Goal: Find specific page/section: Find specific page/section

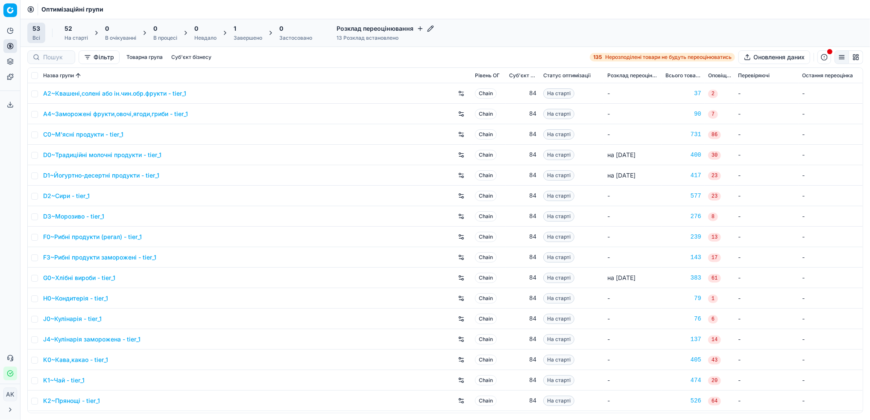
click at [243, 32] on div "1" at bounding box center [248, 28] width 29 height 9
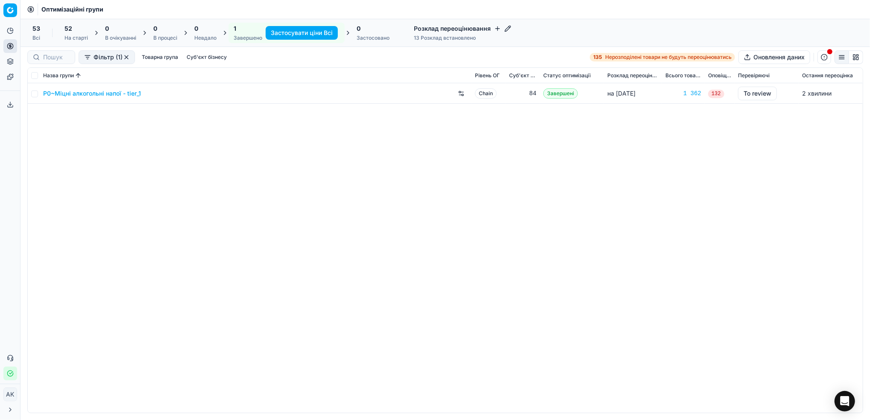
click at [73, 39] on div "На старті" at bounding box center [75, 38] width 23 height 7
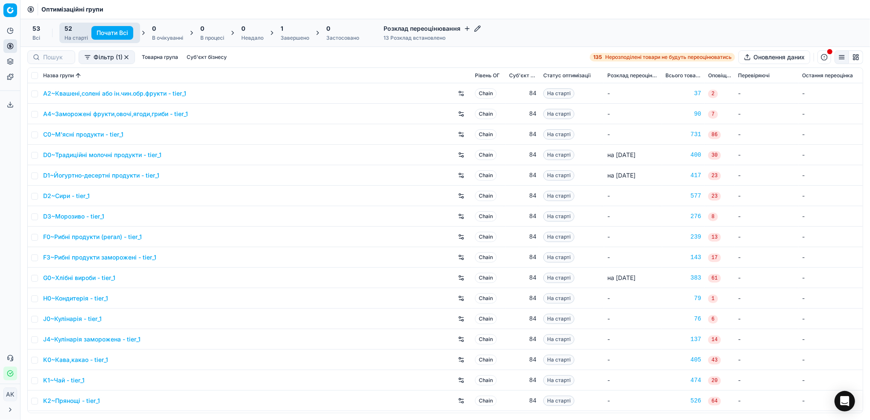
click at [124, 57] on button "button" at bounding box center [126, 57] width 7 height 7
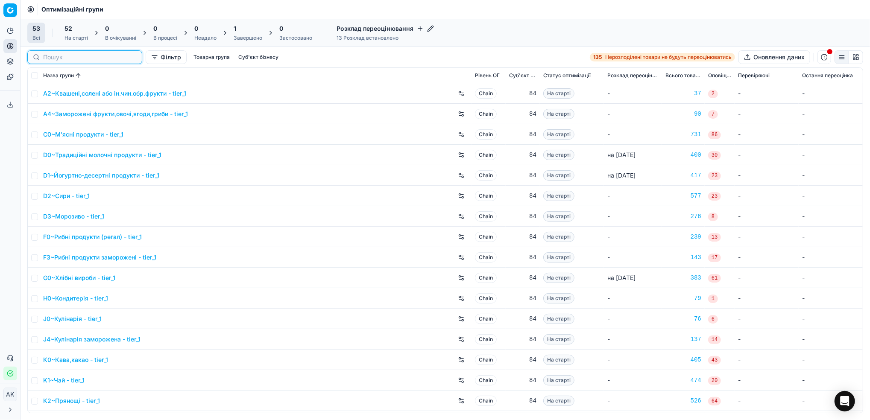
click at [54, 59] on input at bounding box center [90, 57] width 94 height 9
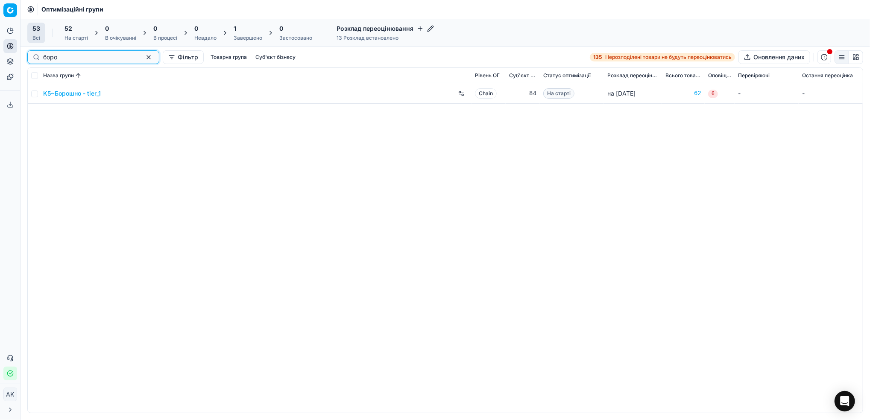
type input "боро"
click at [36, 94] on input "checkbox" at bounding box center [34, 94] width 7 height 7
checkbox input "true"
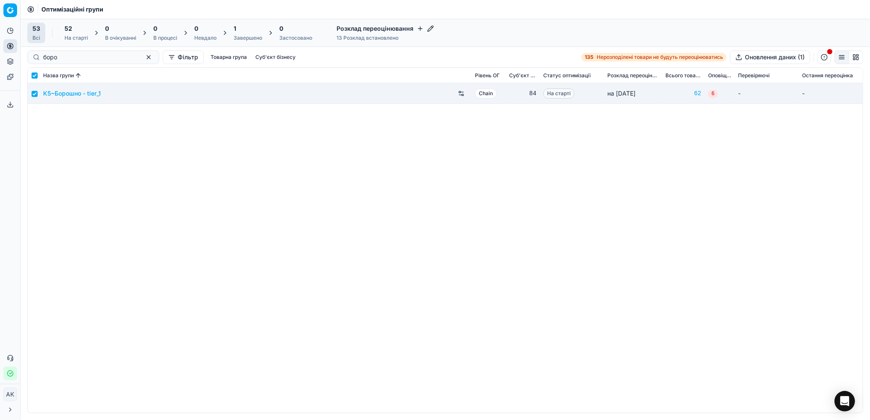
click at [80, 36] on div "На старті" at bounding box center [75, 38] width 23 height 7
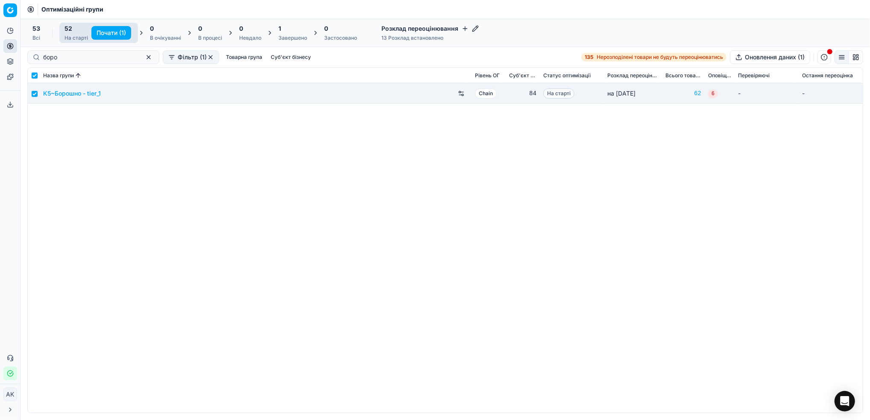
click at [103, 33] on button "Почати (1)" at bounding box center [111, 33] width 40 height 14
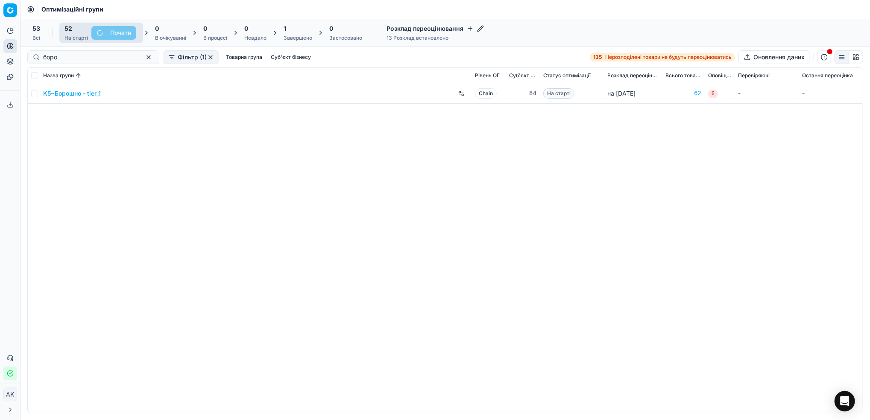
checkbox input "false"
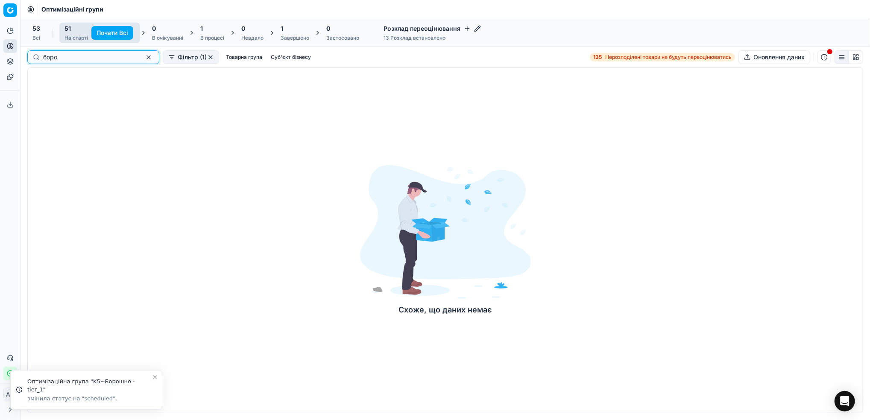
click at [143, 58] on button "button" at bounding box center [148, 57] width 10 height 10
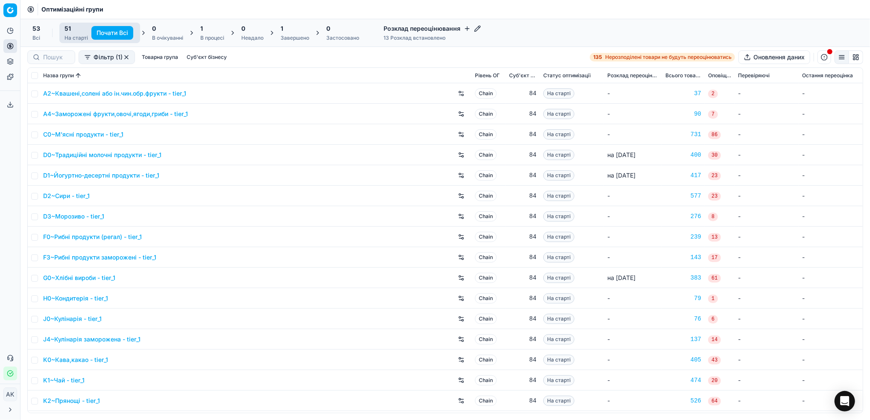
click at [294, 39] on div "Завершено" at bounding box center [295, 38] width 29 height 7
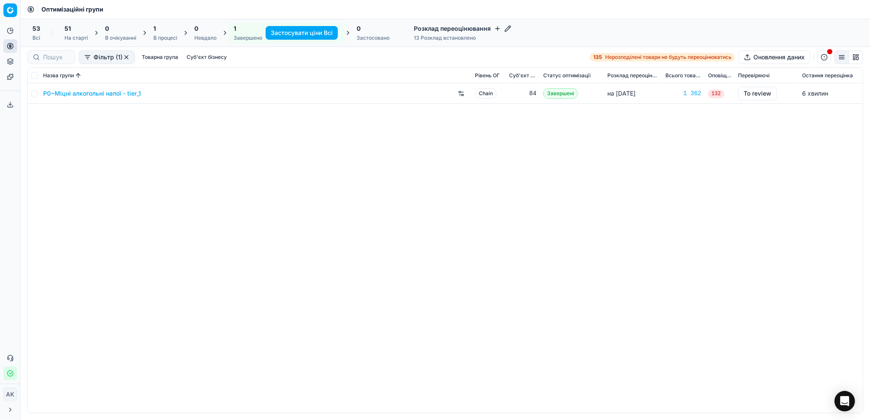
click at [73, 93] on link "P0~Міцні алкогольні напої - tier_1" at bounding box center [92, 93] width 98 height 9
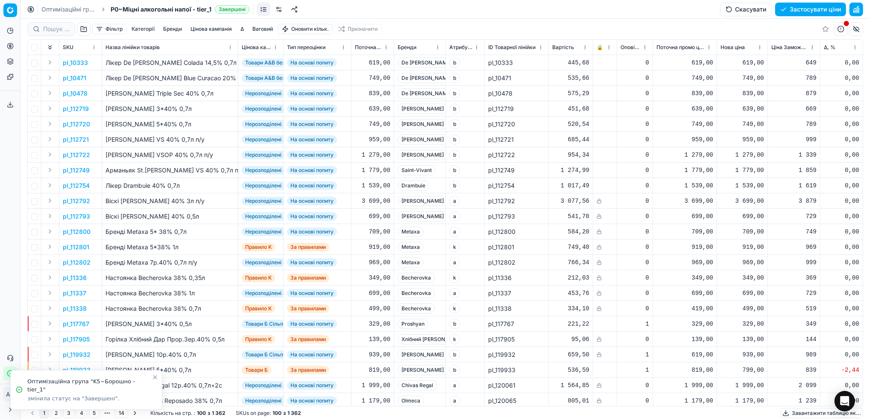
click at [115, 28] on button "Фільтр" at bounding box center [109, 29] width 34 height 10
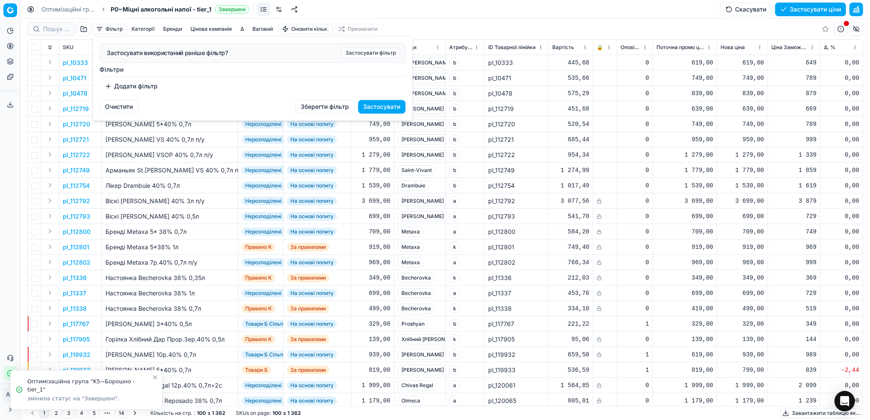
click at [124, 85] on button "Додати фільтр" at bounding box center [131, 86] width 63 height 14
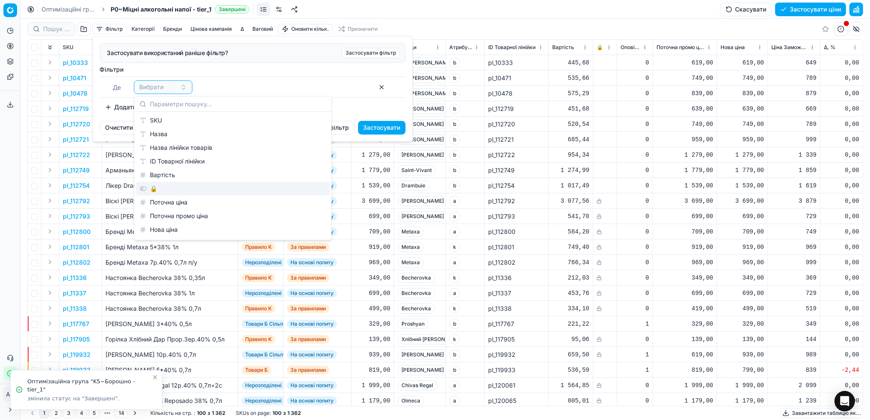
click at [168, 184] on div "🔒" at bounding box center [232, 189] width 193 height 14
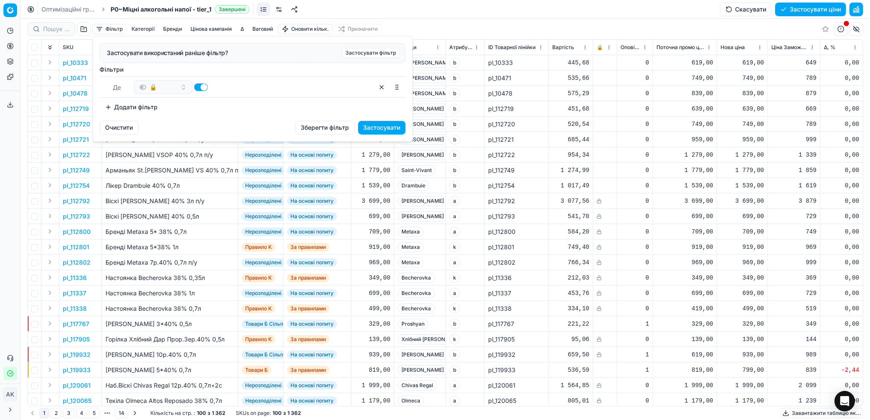
click at [202, 89] on button "button" at bounding box center [201, 87] width 14 height 8
checkbox input "false"
click at [118, 108] on button "Додати фільтр" at bounding box center [131, 107] width 63 height 14
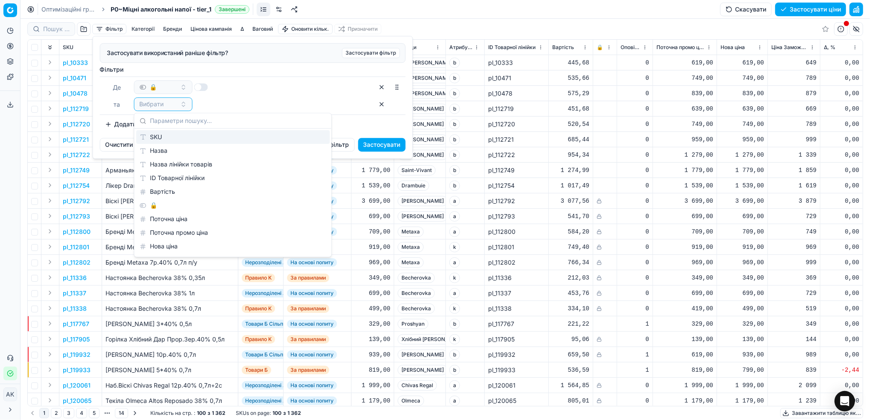
click at [170, 136] on div "SKU" at bounding box center [232, 138] width 193 height 14
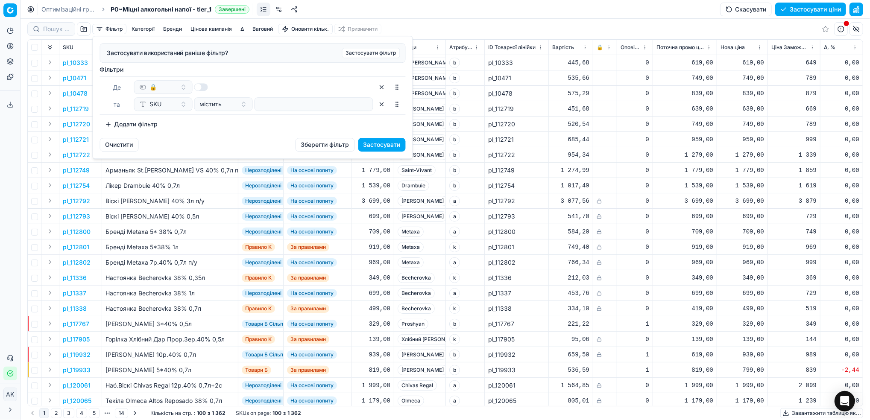
click at [380, 88] on button "button" at bounding box center [382, 87] width 14 height 14
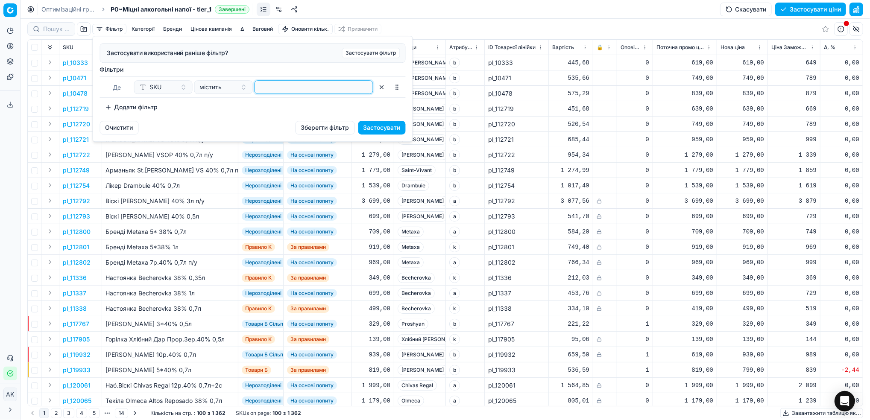
click at [290, 82] on input at bounding box center [313, 87] width 111 height 13
click at [384, 127] on button "Застосувати" at bounding box center [381, 128] width 47 height 14
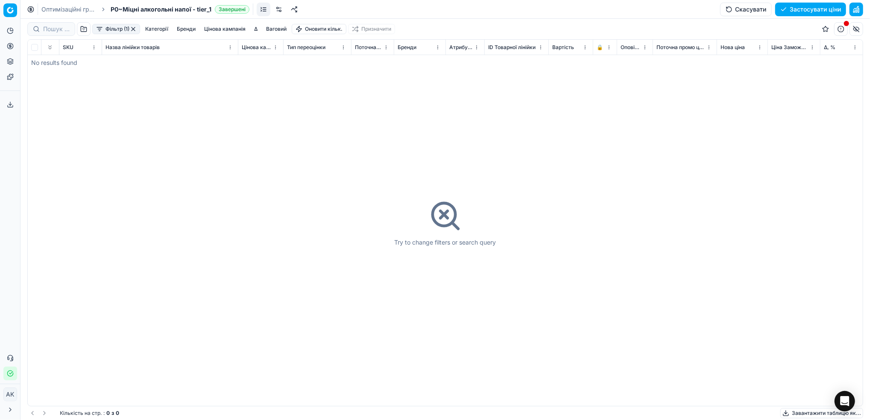
click at [133, 31] on button "button" at bounding box center [133, 29] width 7 height 7
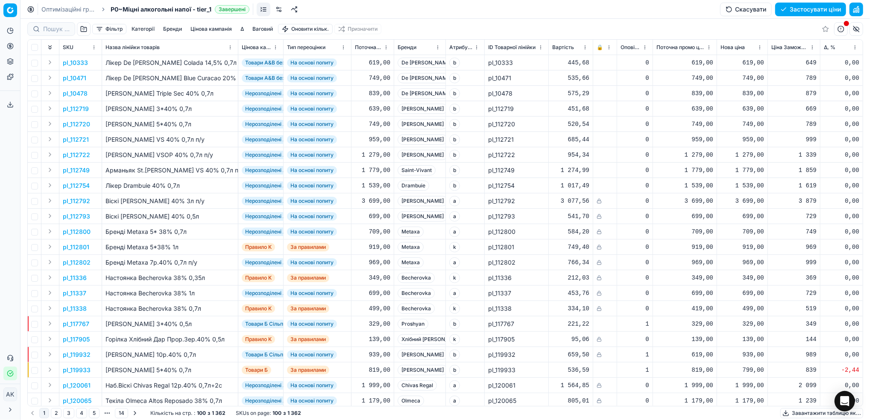
click at [73, 9] on link "Оптимізаційні групи" at bounding box center [68, 9] width 55 height 9
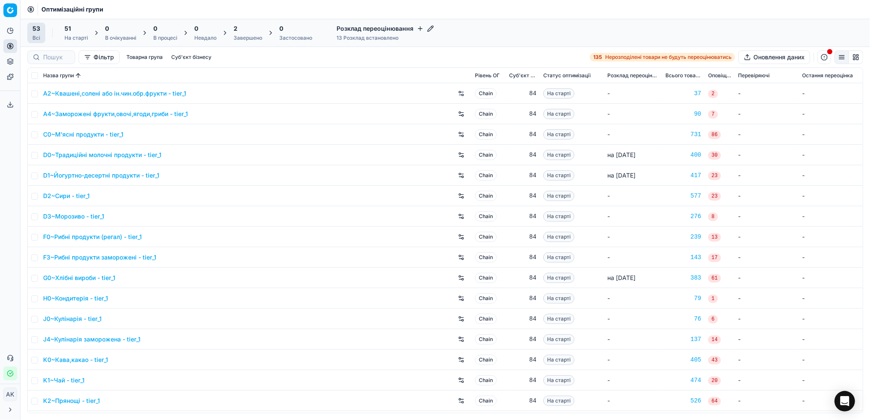
click at [252, 39] on div "Завершено" at bounding box center [248, 38] width 29 height 7
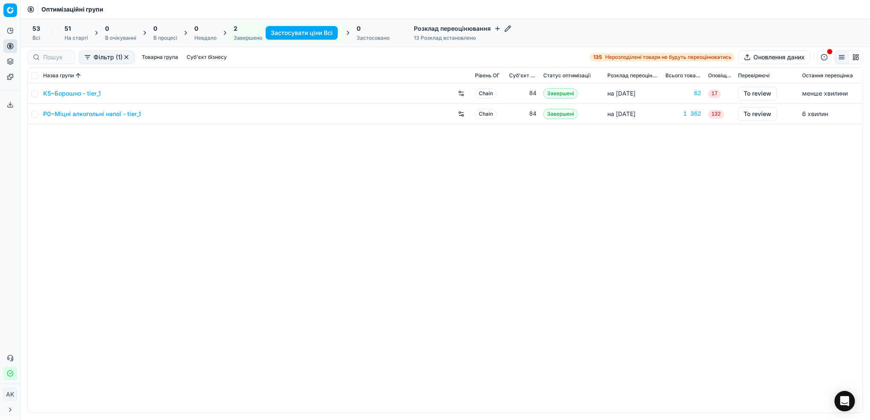
click at [66, 94] on link "K5~Борошно - tier_1" at bounding box center [72, 93] width 58 height 9
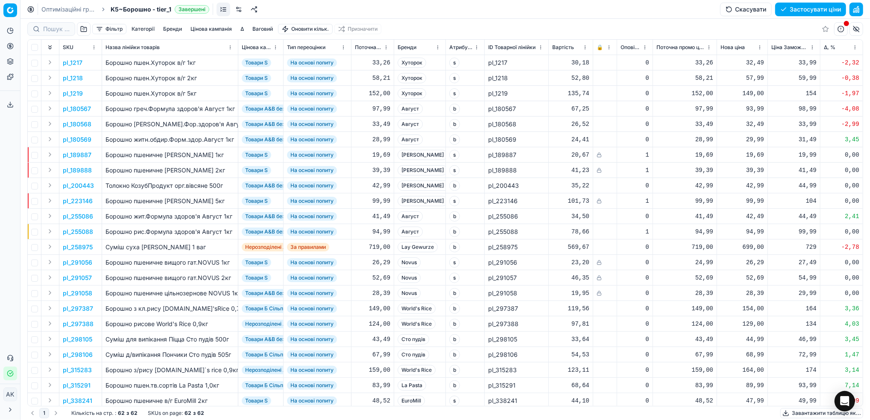
click at [104, 27] on button "Фільтр" at bounding box center [109, 29] width 34 height 10
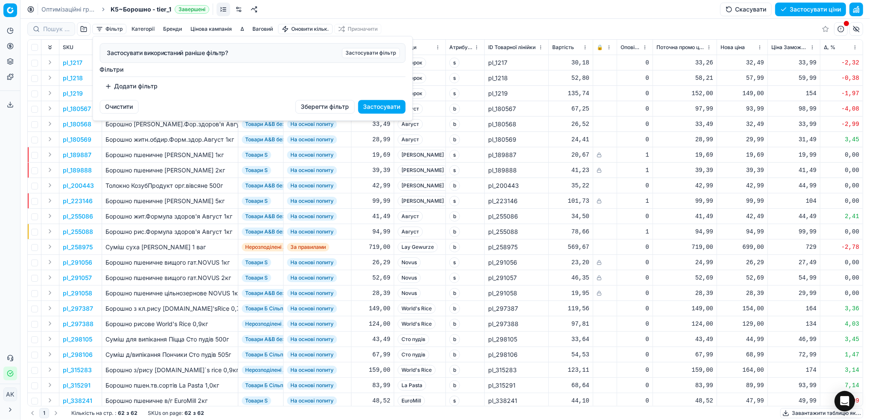
click at [121, 89] on button "Додати фільтр" at bounding box center [131, 86] width 63 height 14
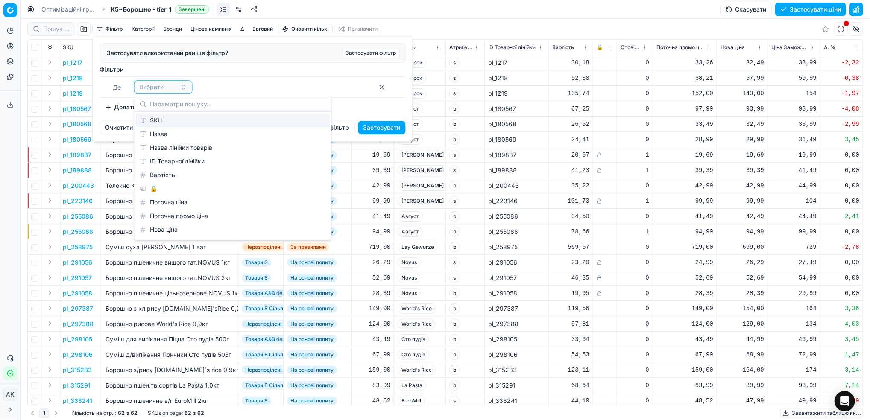
click at [163, 123] on div "SKU" at bounding box center [232, 121] width 193 height 14
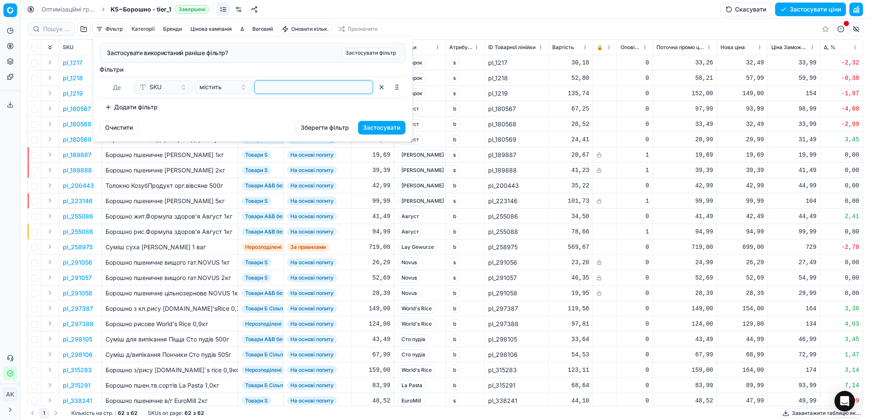
click at [307, 85] on input at bounding box center [313, 87] width 111 height 13
click at [383, 128] on button "Застосувати" at bounding box center [381, 128] width 47 height 14
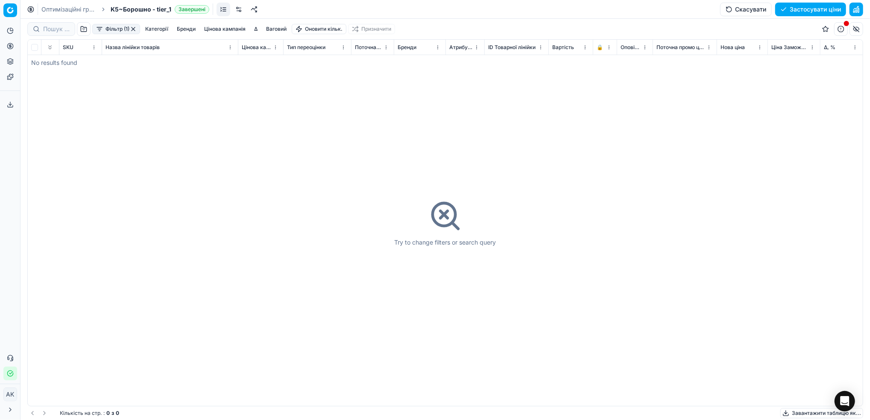
click at [136, 29] on button "button" at bounding box center [133, 29] width 7 height 7
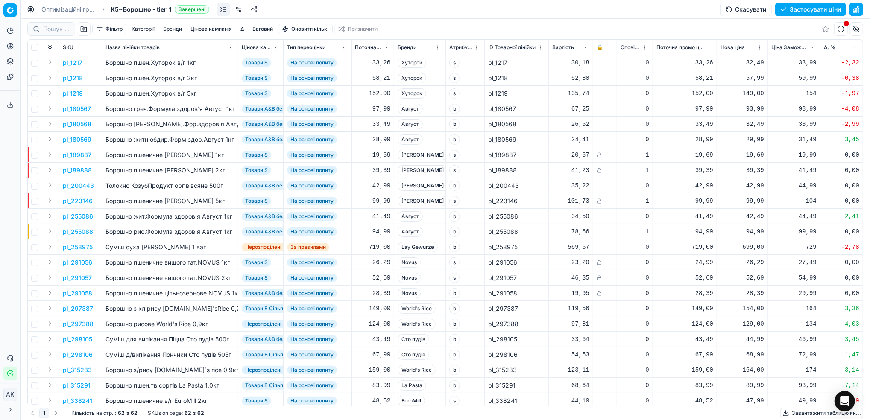
click at [73, 12] on link "Оптимізаційні групи" at bounding box center [68, 9] width 55 height 9
